Goal: Task Accomplishment & Management: Complete application form

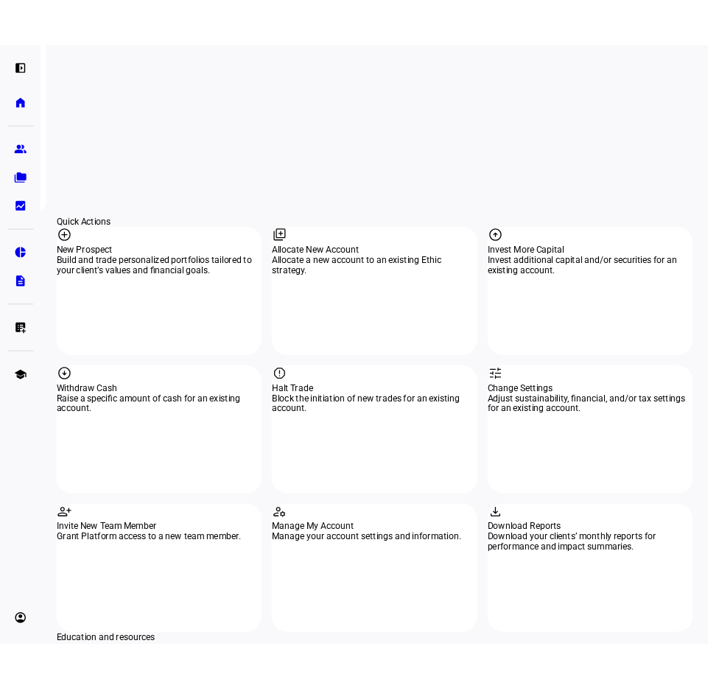
scroll to position [1230, 0]
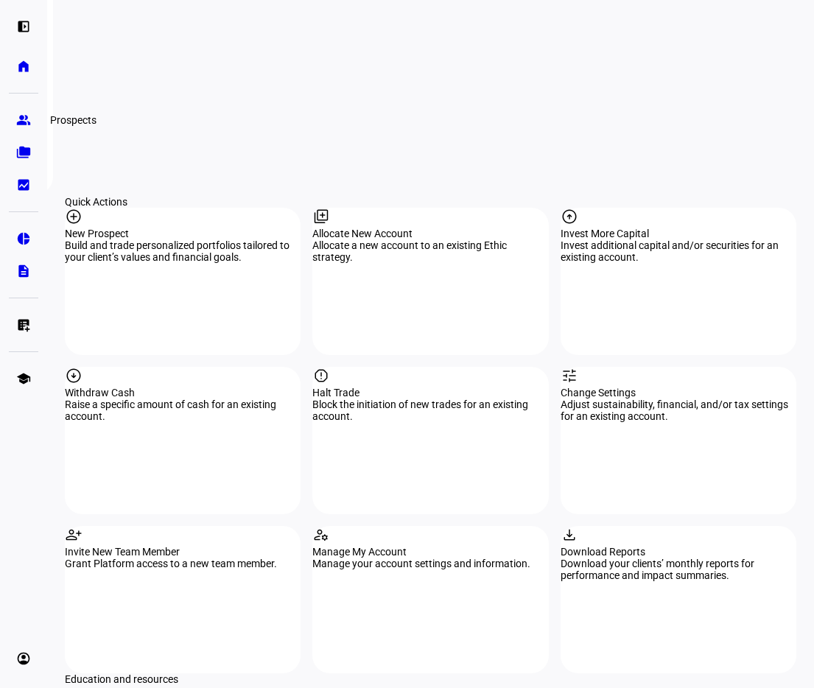
click at [29, 122] on eth-mat-symbol "group" at bounding box center [23, 120] width 15 height 15
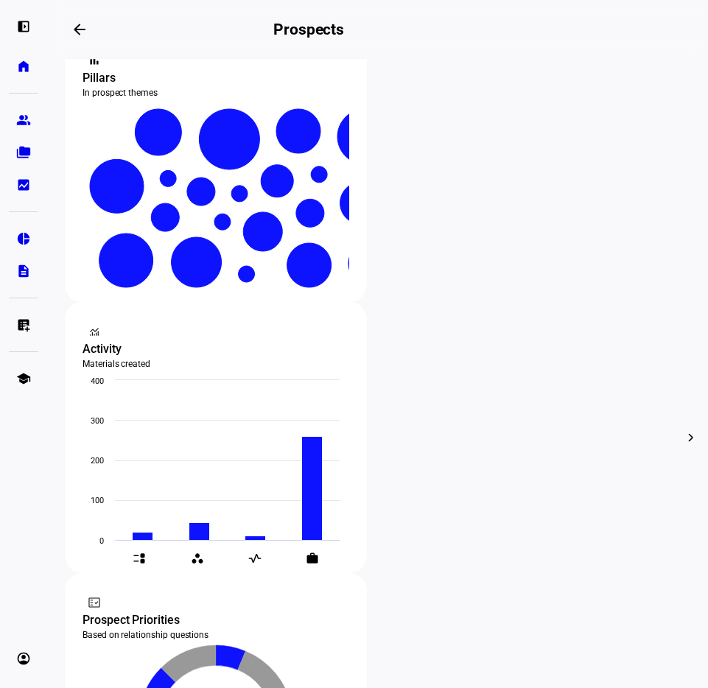
scroll to position [232, 0]
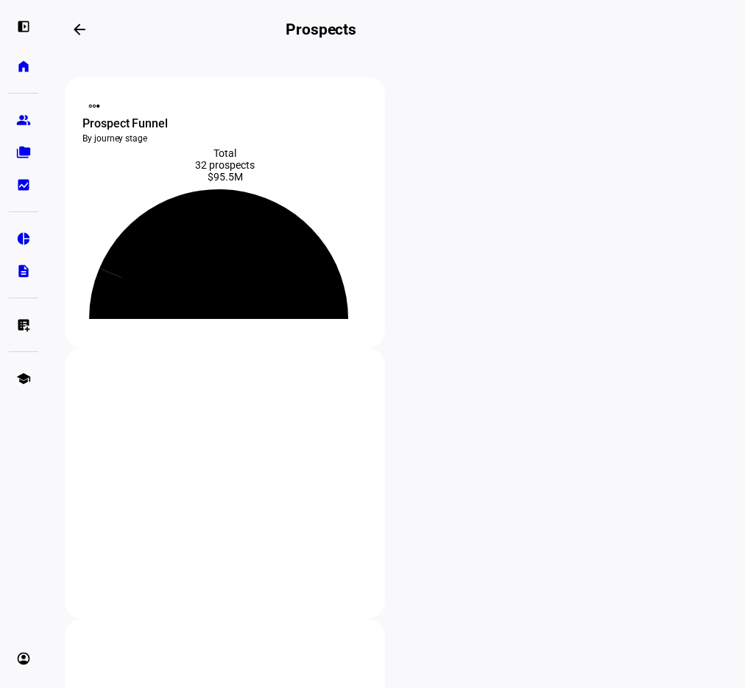
scroll to position [205, 0]
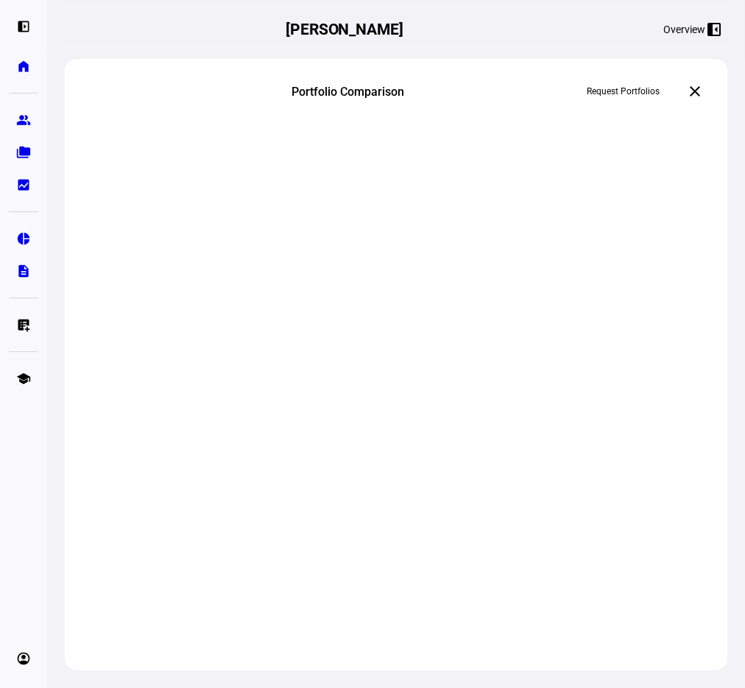
click at [648, 93] on span "Request Portfolios" at bounding box center [623, 92] width 73 height 24
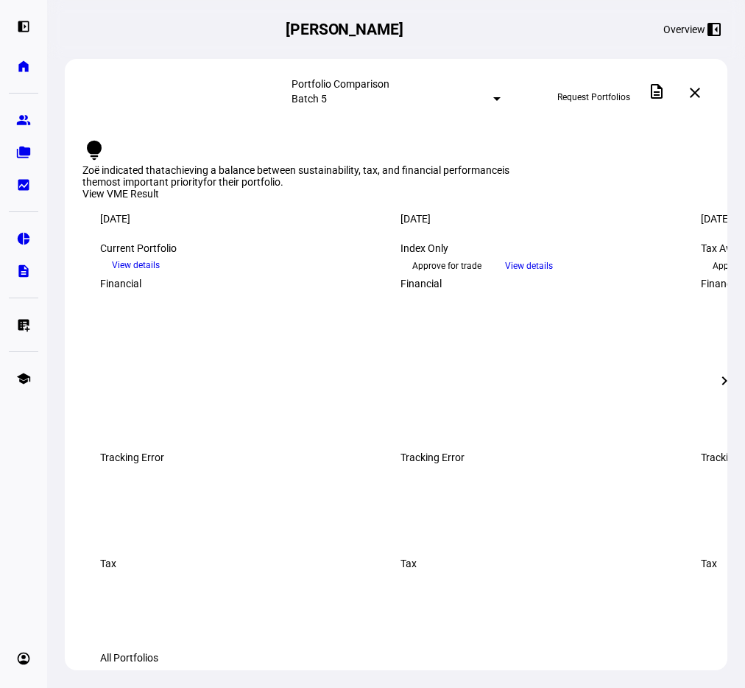
click at [580, 99] on span "Request Portfolios" at bounding box center [594, 97] width 73 height 24
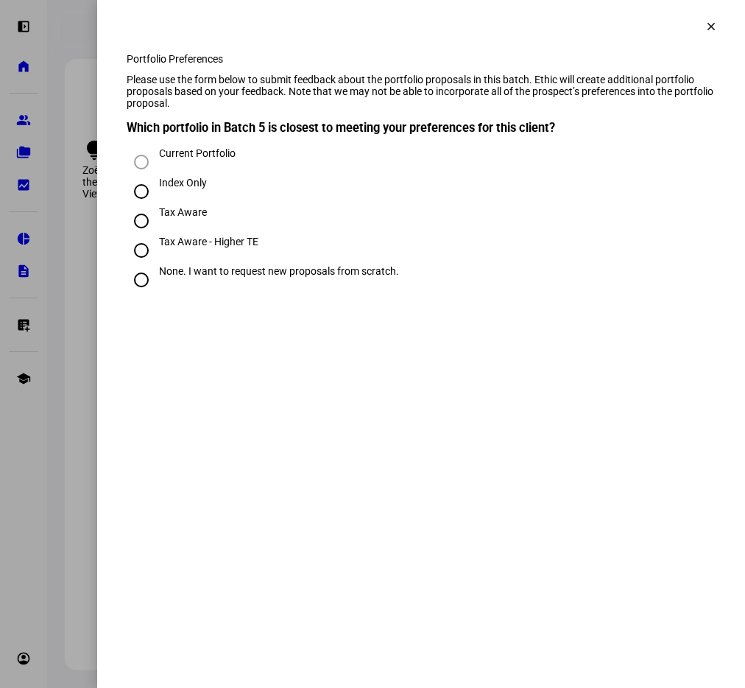
click at [205, 247] on div "Tax Aware - Higher TE" at bounding box center [208, 242] width 99 height 12
click at [156, 265] on input "Tax Aware - Higher TE" at bounding box center [141, 250] width 29 height 29
radio input "true"
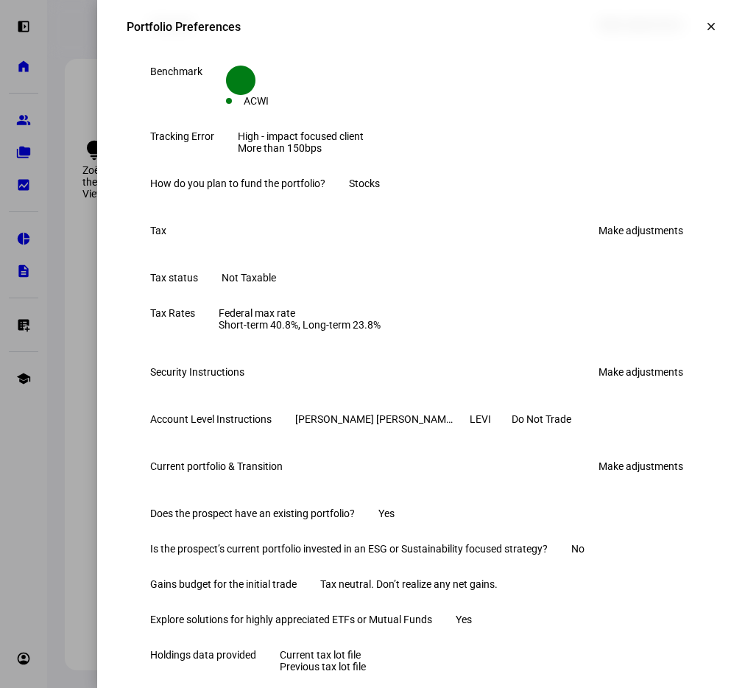
scroll to position [457, 0]
click at [635, 242] on link "Make adjustments" at bounding box center [641, 230] width 102 height 24
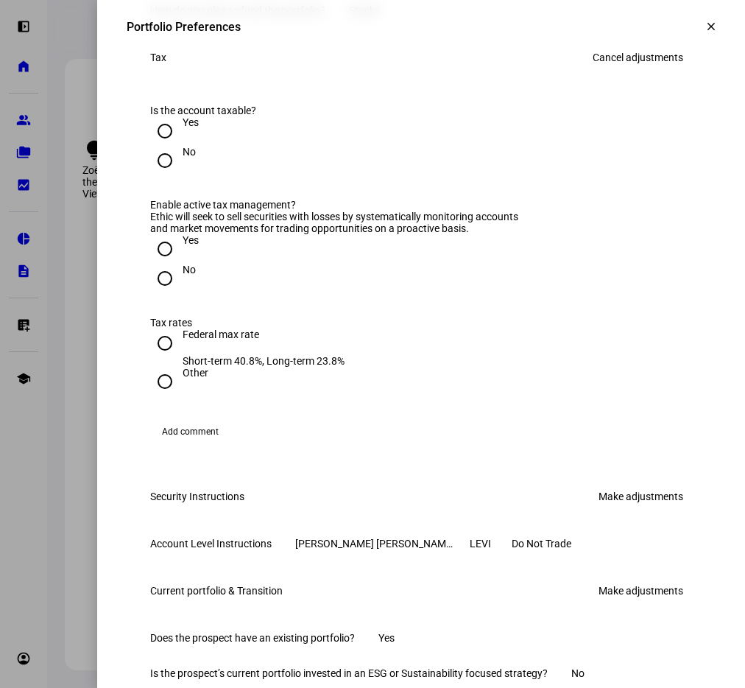
scroll to position [577, 0]
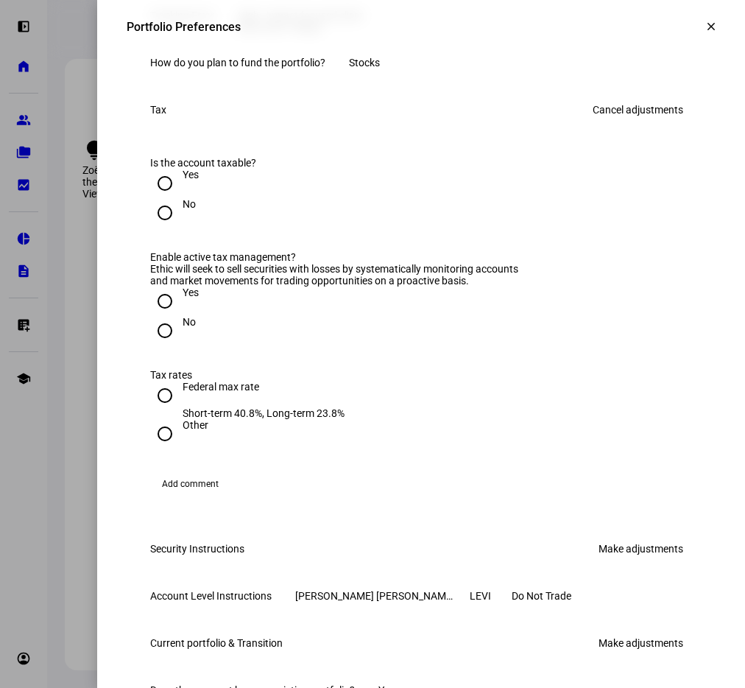
click at [664, 122] on link "Cancel adjustments" at bounding box center [638, 110] width 108 height 24
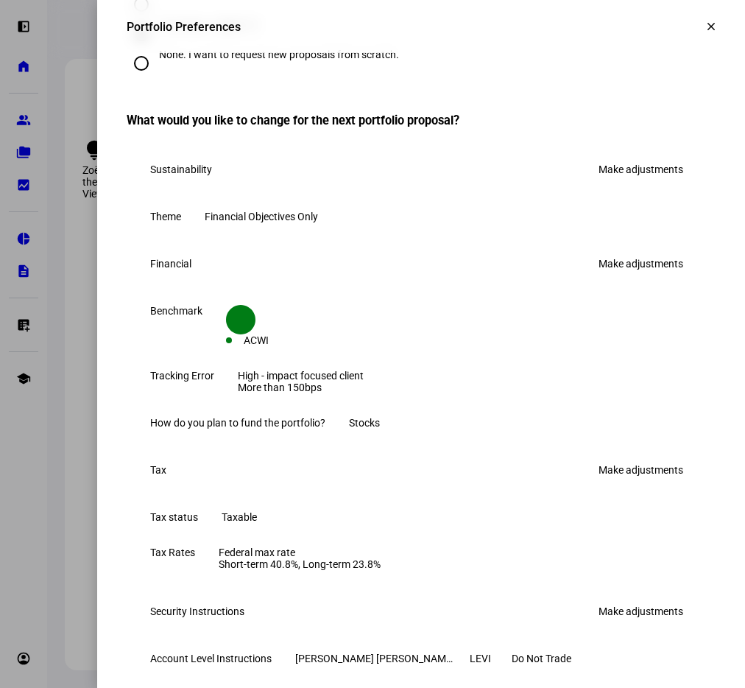
scroll to position [222, 0]
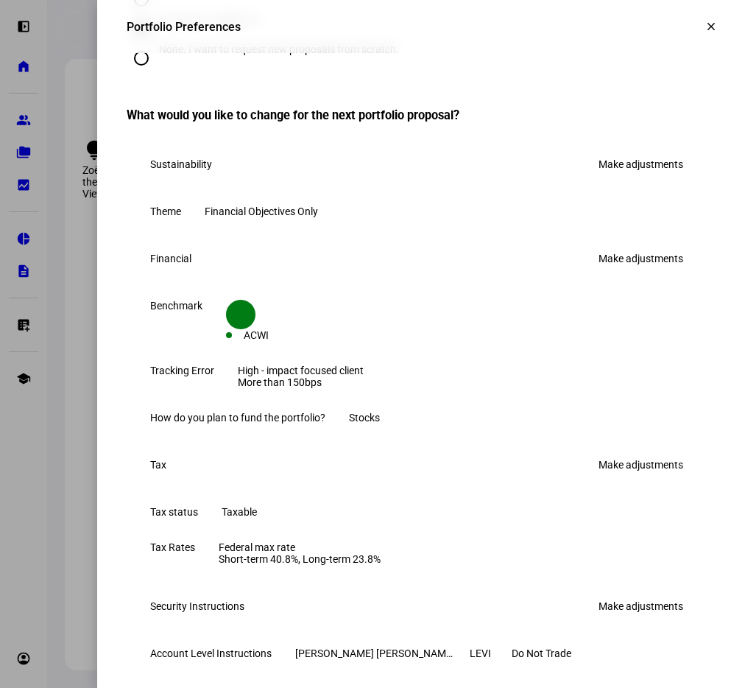
click at [628, 270] on link "Make adjustments" at bounding box center [641, 259] width 102 height 24
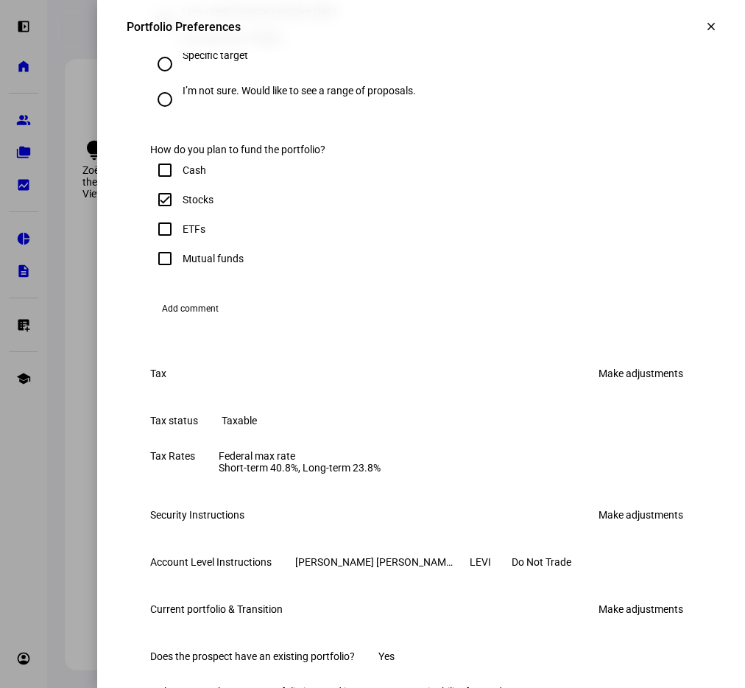
scroll to position [818, 0]
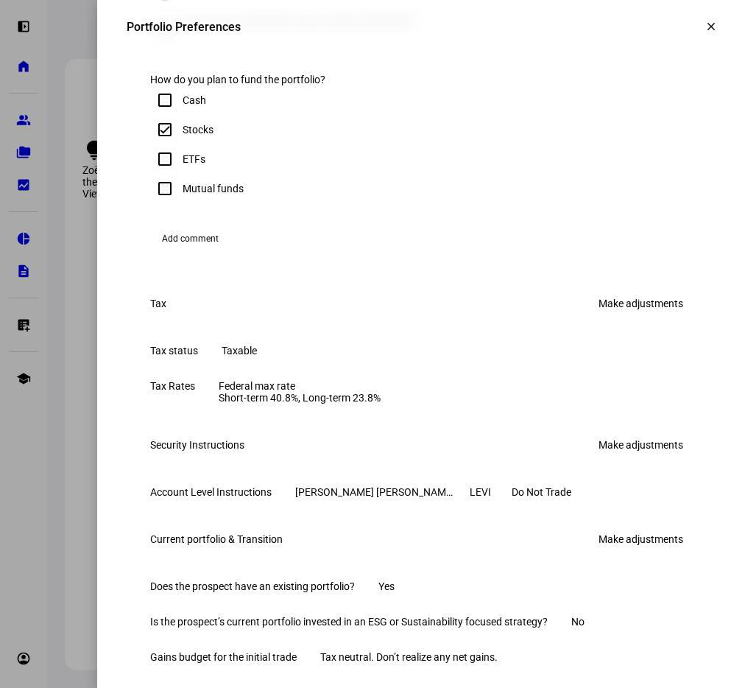
click at [208, 250] on span "Add comment" at bounding box center [190, 239] width 57 height 24
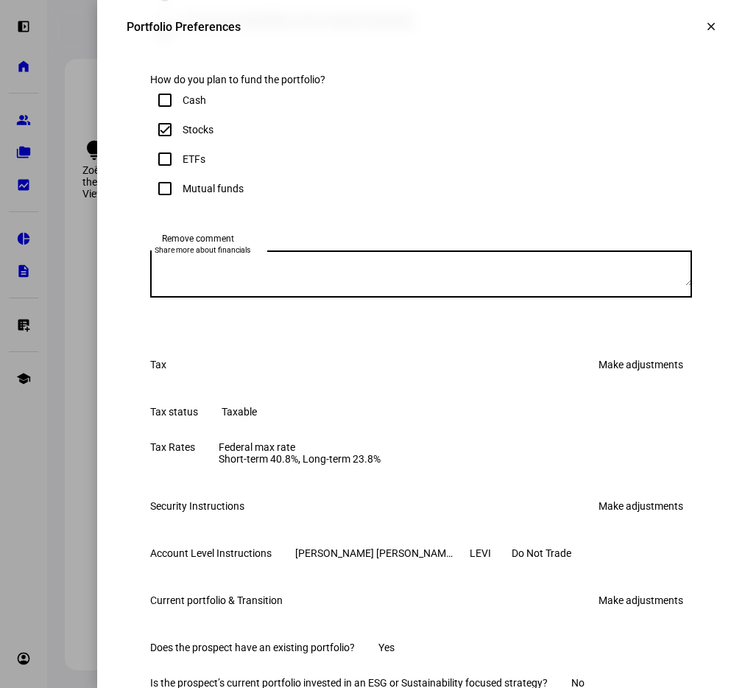
click at [264, 286] on textarea "Share more about financials" at bounding box center [421, 274] width 542 height 24
type textarea "W"
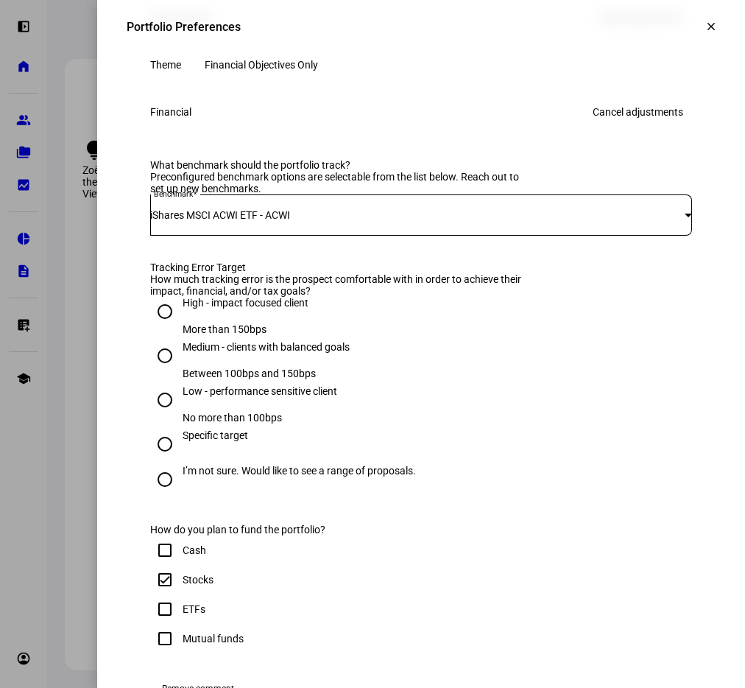
scroll to position [323, 0]
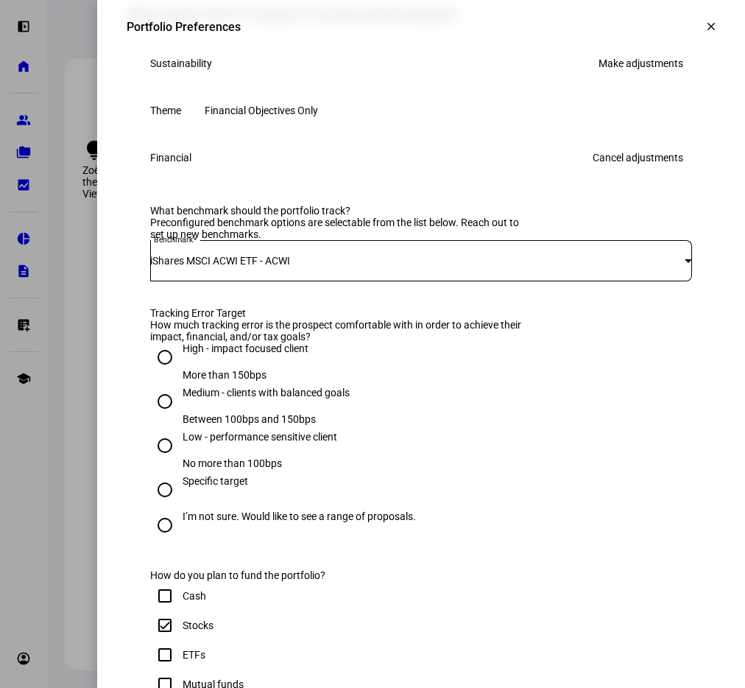
type textarea "[PERSON_NAME] will be funding with the stocks included in the prior cost basis …"
click at [586, 275] on div "What benchmark should the portfolio track? Preconfigured benchmark options are …" at bounding box center [421, 250] width 542 height 91
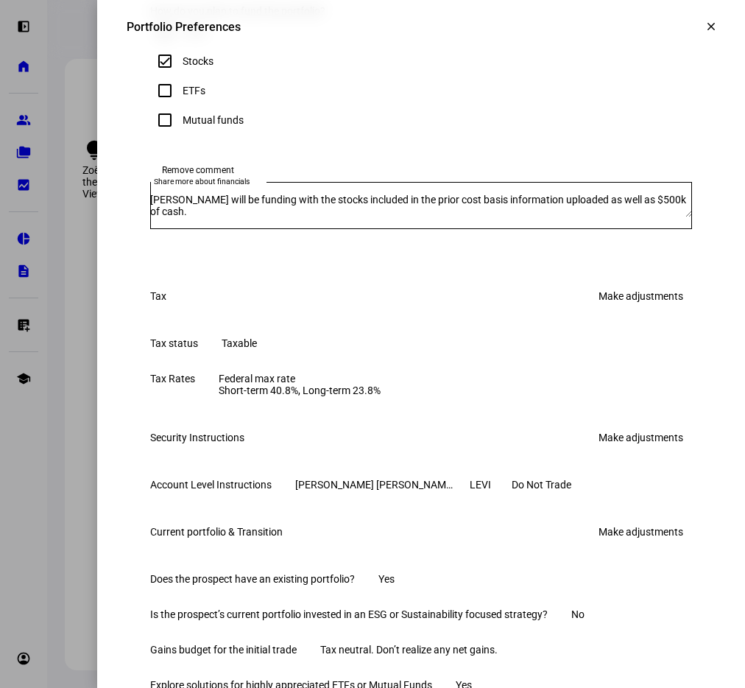
scroll to position [1069, 0]
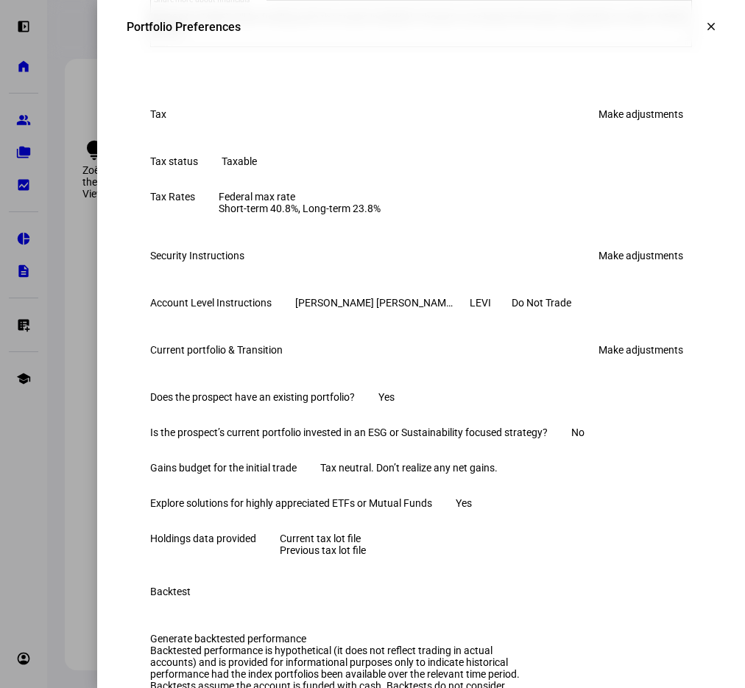
click at [544, 144] on div "Tax Make adjustments" at bounding box center [421, 114] width 589 height 59
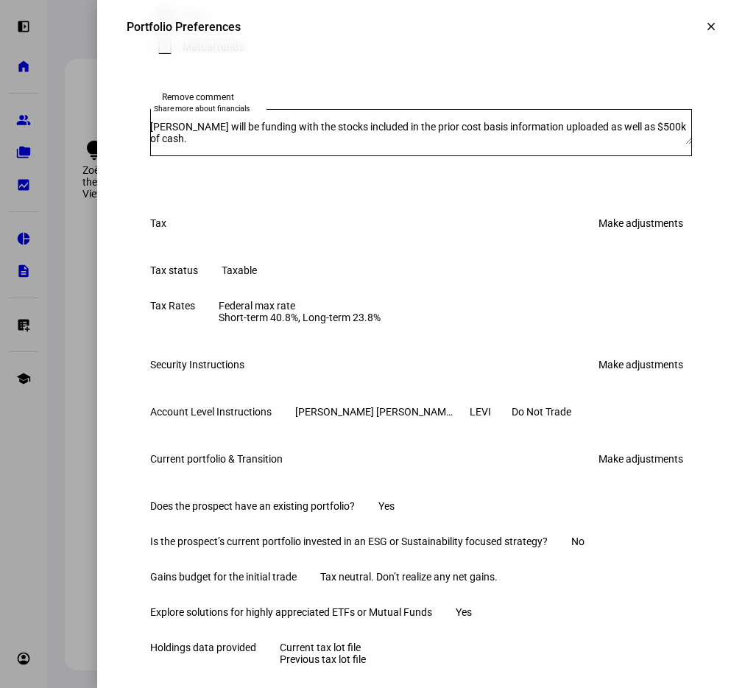
scroll to position [963, 0]
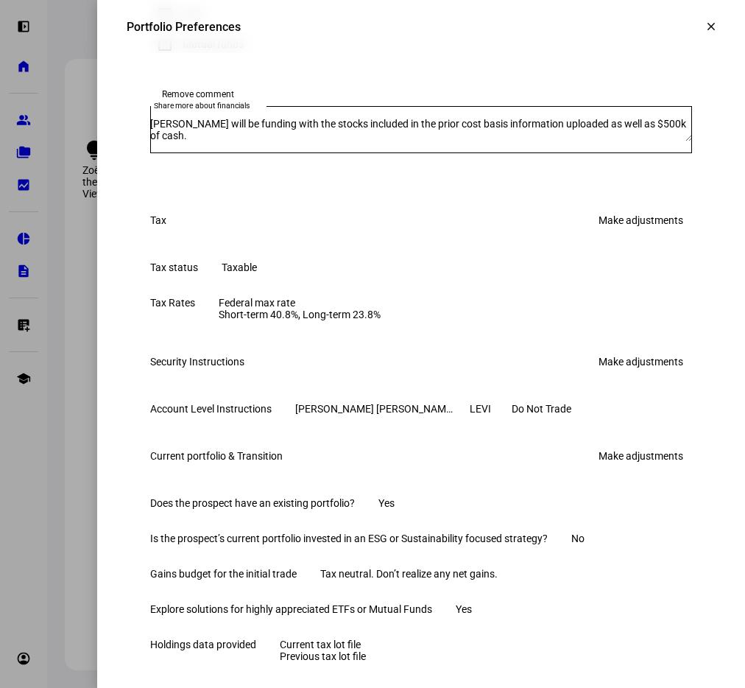
checkbox input "true"
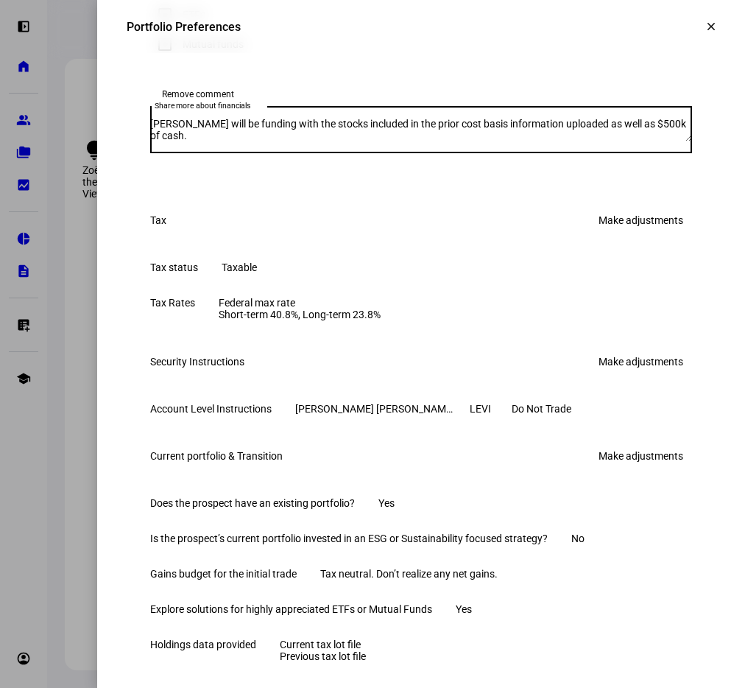
click at [240, 141] on textarea "[PERSON_NAME] will be funding with the stocks included in the prior cost basis …" at bounding box center [421, 130] width 542 height 24
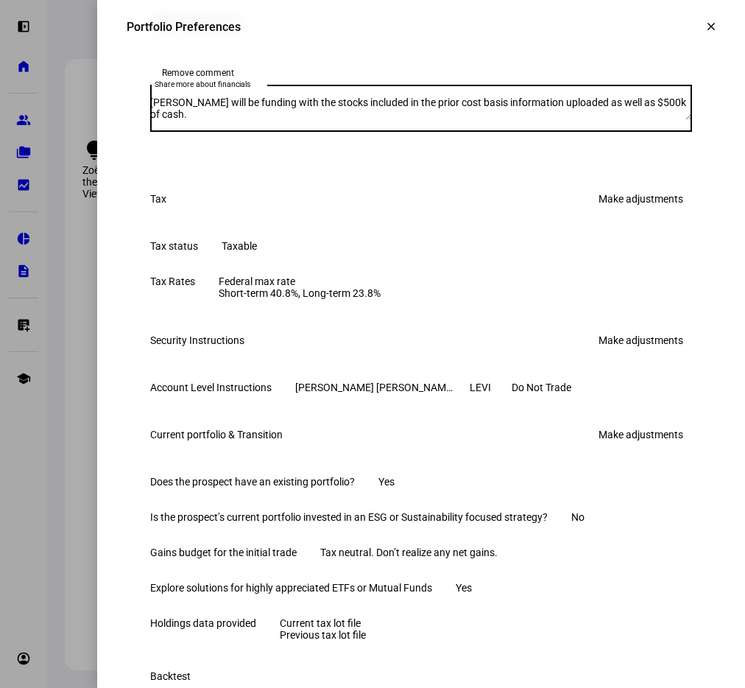
click at [285, 337] on div "What would you like to change for the next portfolio proposal? Investment Strat…" at bounding box center [421, 128] width 589 height 1565
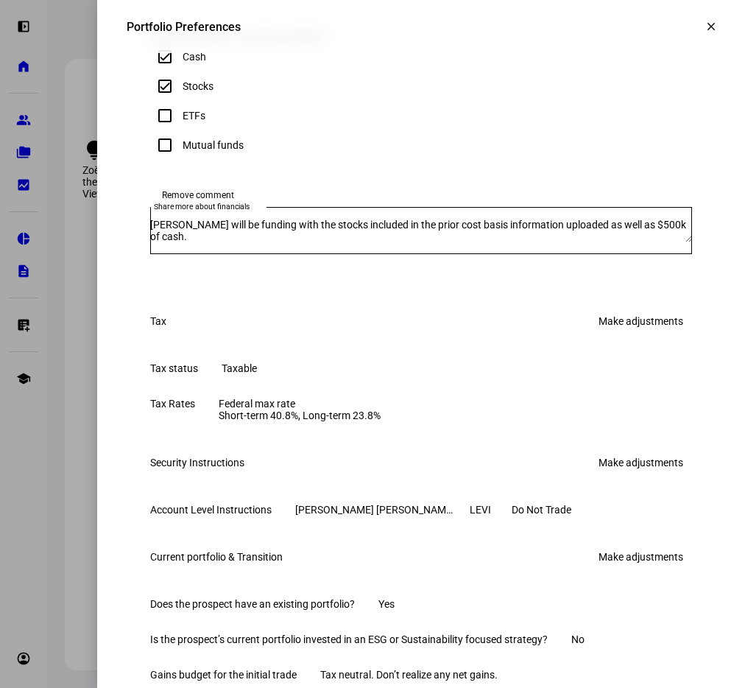
scroll to position [899, 0]
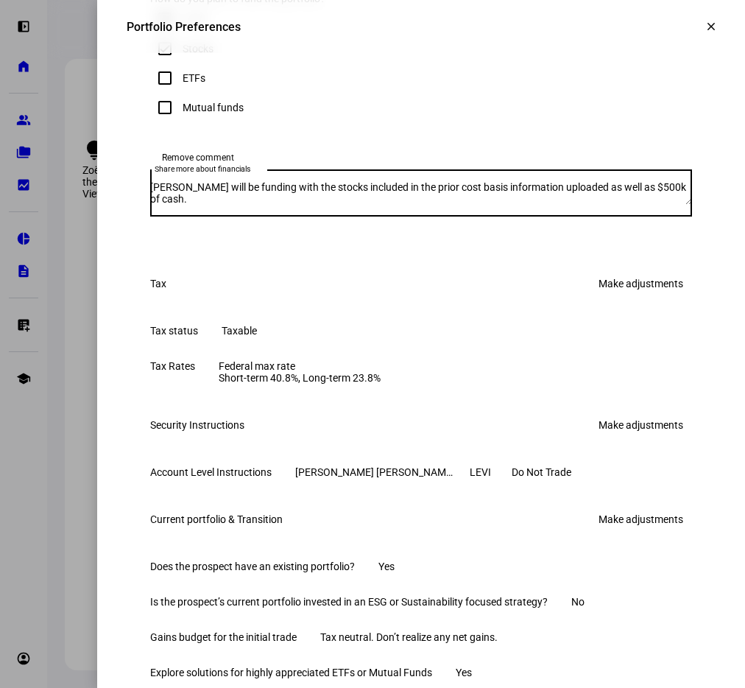
drag, startPoint x: 570, startPoint y: 345, endPoint x: 425, endPoint y: 349, distance: 145.2
click at [425, 205] on textarea "[PERSON_NAME] will be funding with the stocks included in the prior cost basis …" at bounding box center [421, 193] width 542 height 24
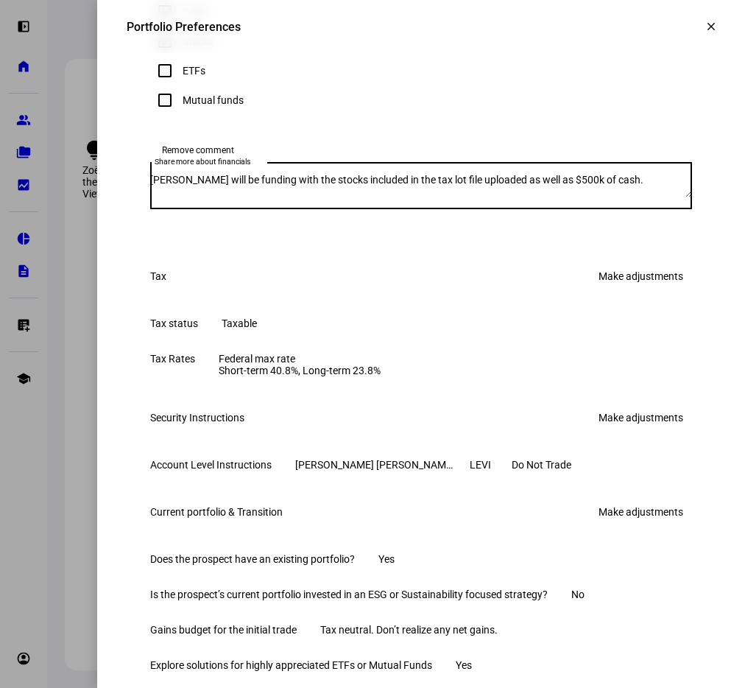
scroll to position [893, 0]
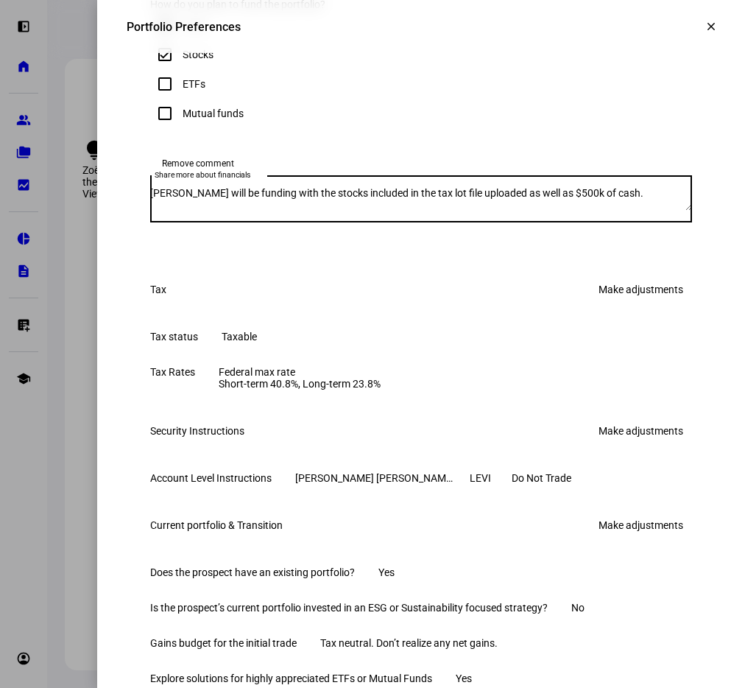
click at [672, 211] on textarea "[PERSON_NAME] will be funding with the stocks included in the tax lot file uplo…" at bounding box center [421, 199] width 542 height 24
click at [658, 211] on textarea "[PERSON_NAME] will be funding with the stocks included in the tax lot file uplo…" at bounding box center [421, 199] width 542 height 24
click at [588, 211] on textarea "[PERSON_NAME] will be funding with the stocks included in the tax lot file uplo…" at bounding box center [421, 199] width 542 height 24
click at [339, 211] on textarea "[PERSON_NAME] will be funding with the stocks included in the tax lot file uplo…" at bounding box center [421, 199] width 542 height 24
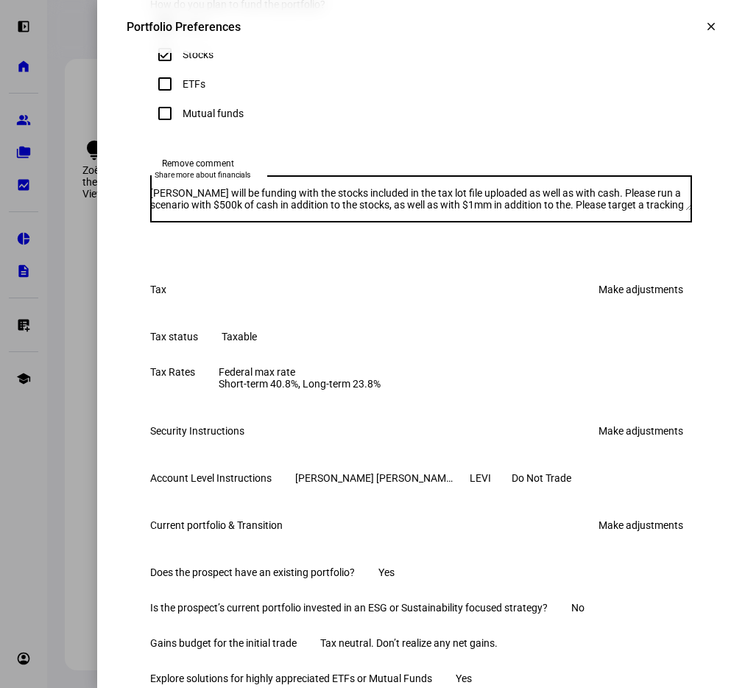
scroll to position [15, 0]
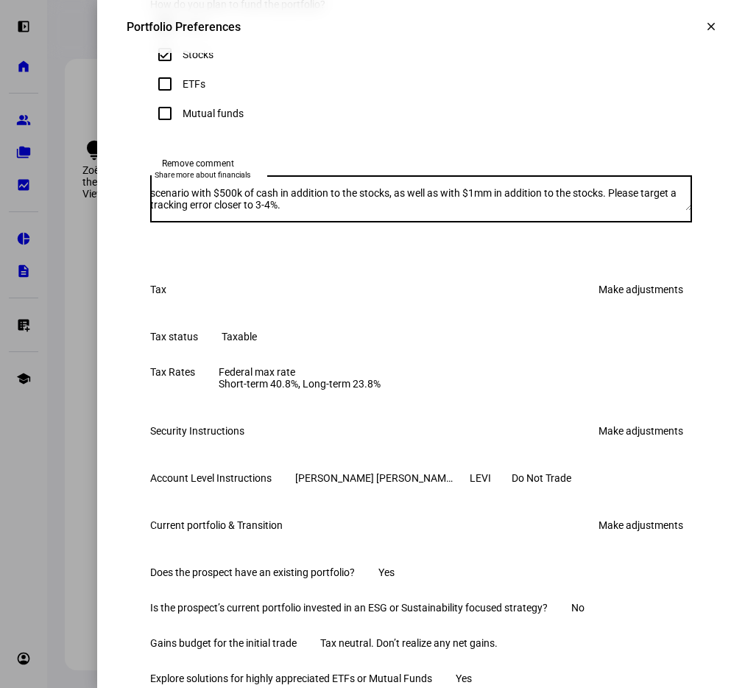
click at [530, 211] on textarea "[PERSON_NAME] will be funding with the stocks included in the tax lot file uplo…" at bounding box center [421, 199] width 542 height 24
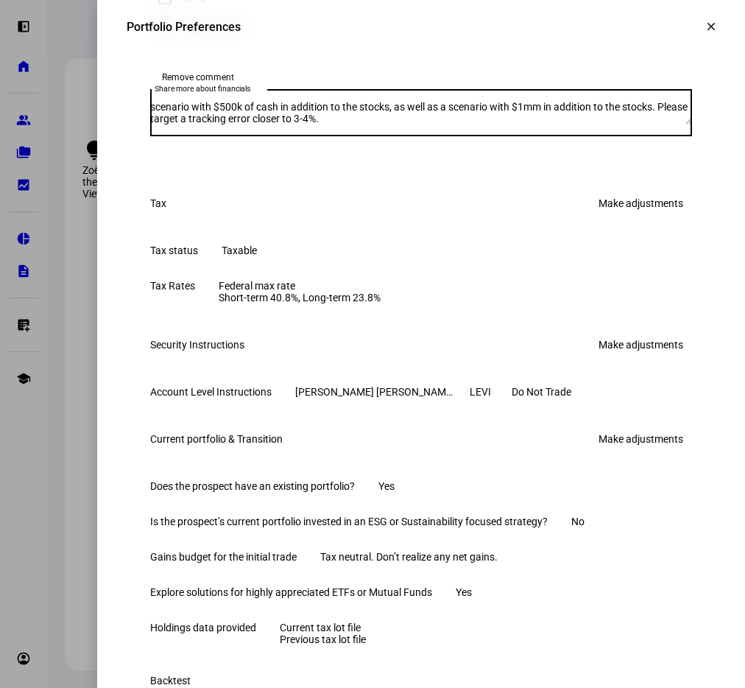
scroll to position [1012, 0]
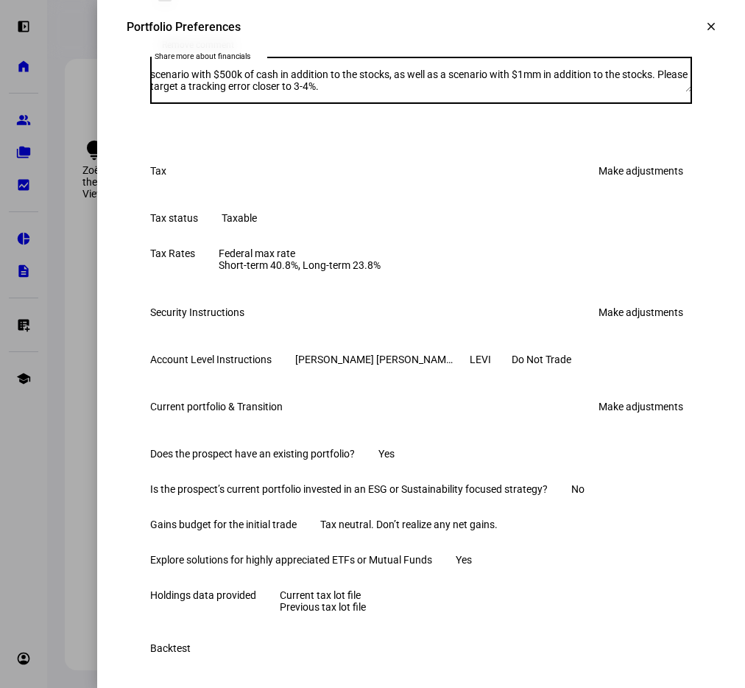
type textarea "[PERSON_NAME] will be funding with the stocks included in the tax lot file uplo…"
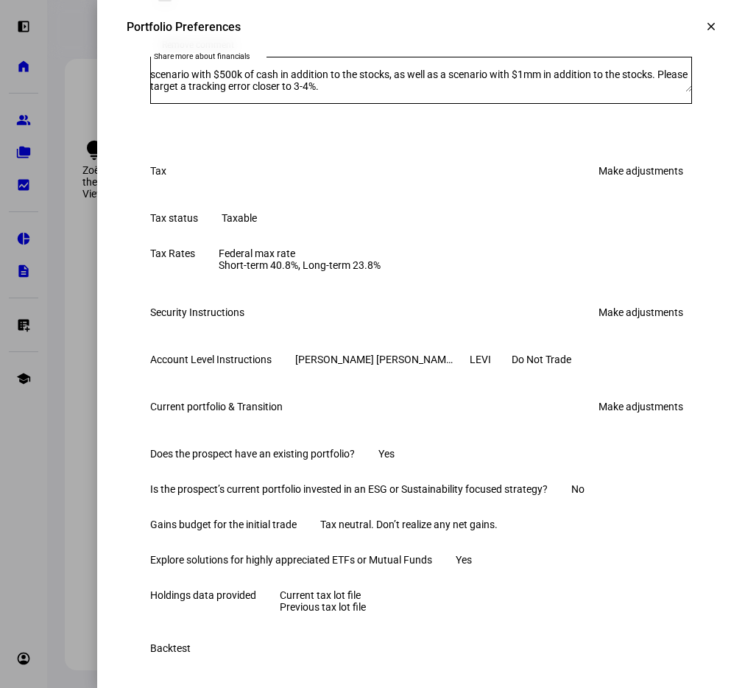
click at [410, 200] on div "Tax Make adjustments" at bounding box center [421, 170] width 589 height 59
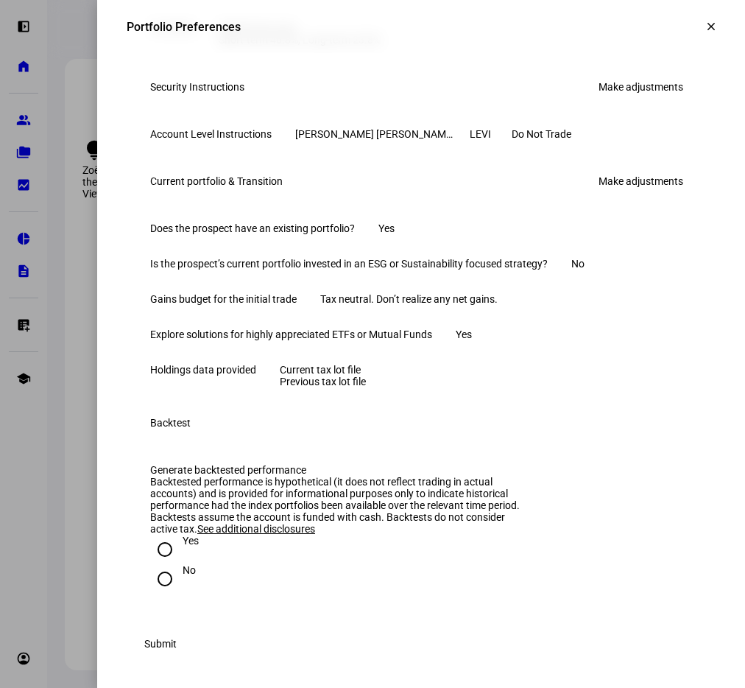
scroll to position [1559, 0]
click at [169, 566] on input "No" at bounding box center [164, 578] width 29 height 29
radio input "true"
click at [177, 639] on span "Submit" at bounding box center [160, 643] width 32 height 29
click at [689, 641] on div "Submit" at bounding box center [421, 643] width 589 height 29
